Goal: Book appointment/travel/reservation

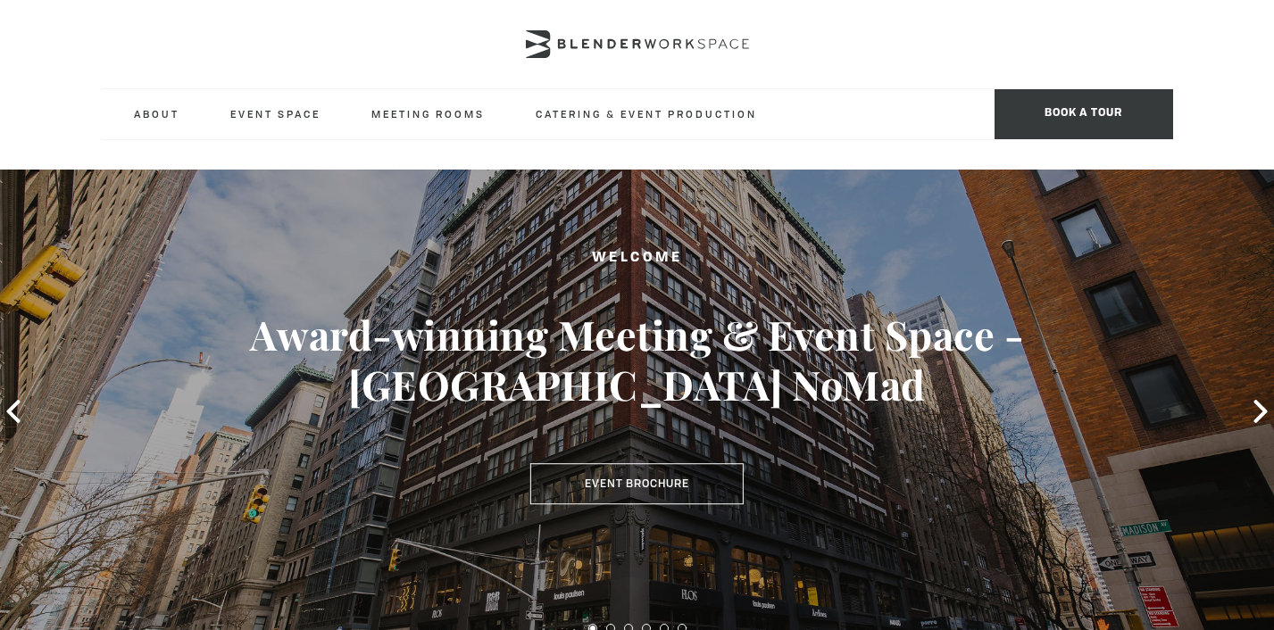
type div "2025-08-20"
